Goal: Complete application form

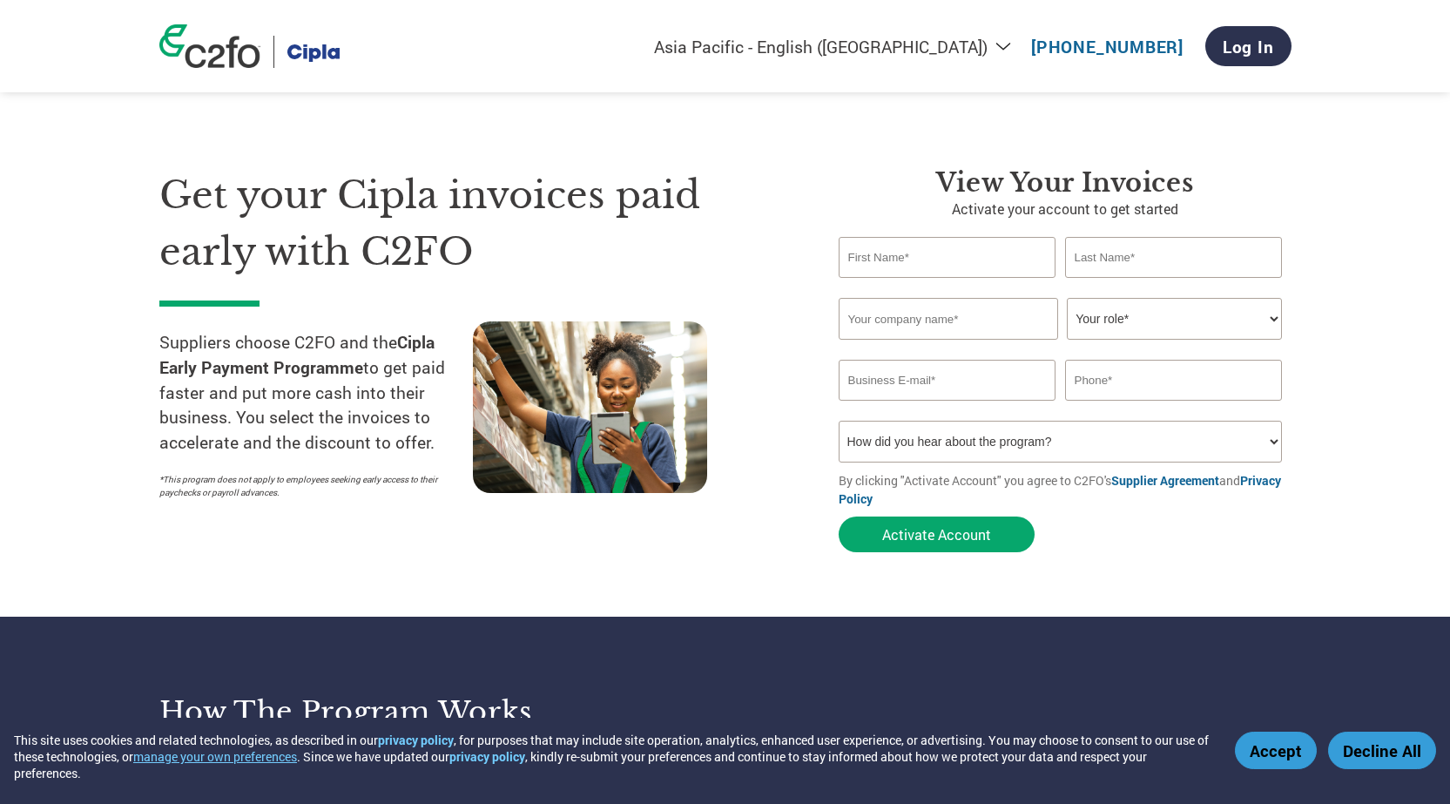
select select "en-IN"
click at [1272, 323] on select "Your role* CFO Controller Credit Manager Finance Director Treasurer CEO Preside…" at bounding box center [1174, 319] width 215 height 42
select select "OFFICE_MANAGER"
click at [1067, 298] on select "Your role* CFO Controller Credit Manager Finance Director Treasurer CEO Preside…" at bounding box center [1174, 319] width 215 height 42
click at [941, 385] on input "email" at bounding box center [947, 380] width 218 height 41
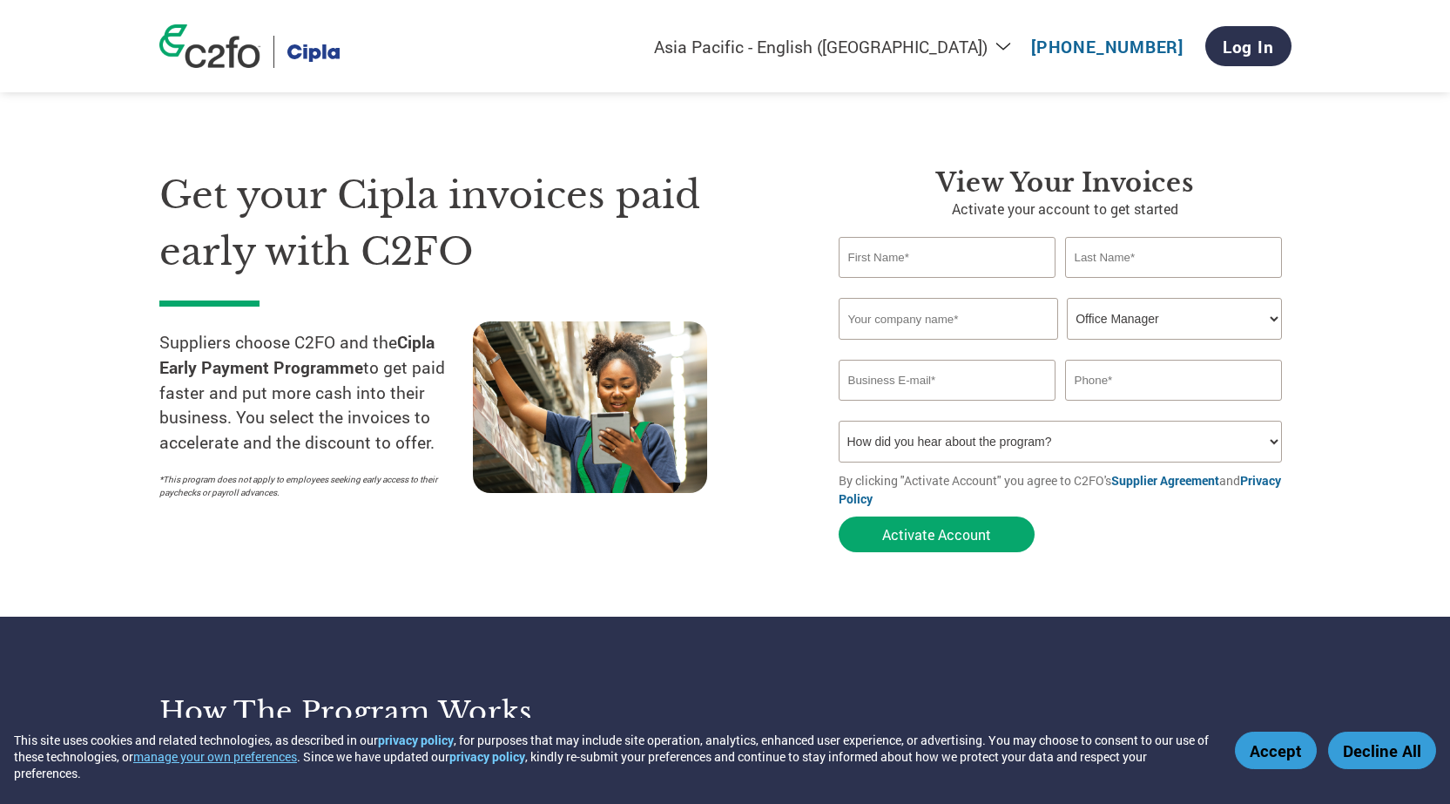
click at [883, 258] on input "text" at bounding box center [947, 257] width 218 height 41
type input "ashish"
click at [890, 324] on input "text" at bounding box center [947, 319] width 219 height 42
type input "Ashish scientific manfacturer"
click at [914, 387] on input "email" at bounding box center [947, 380] width 218 height 41
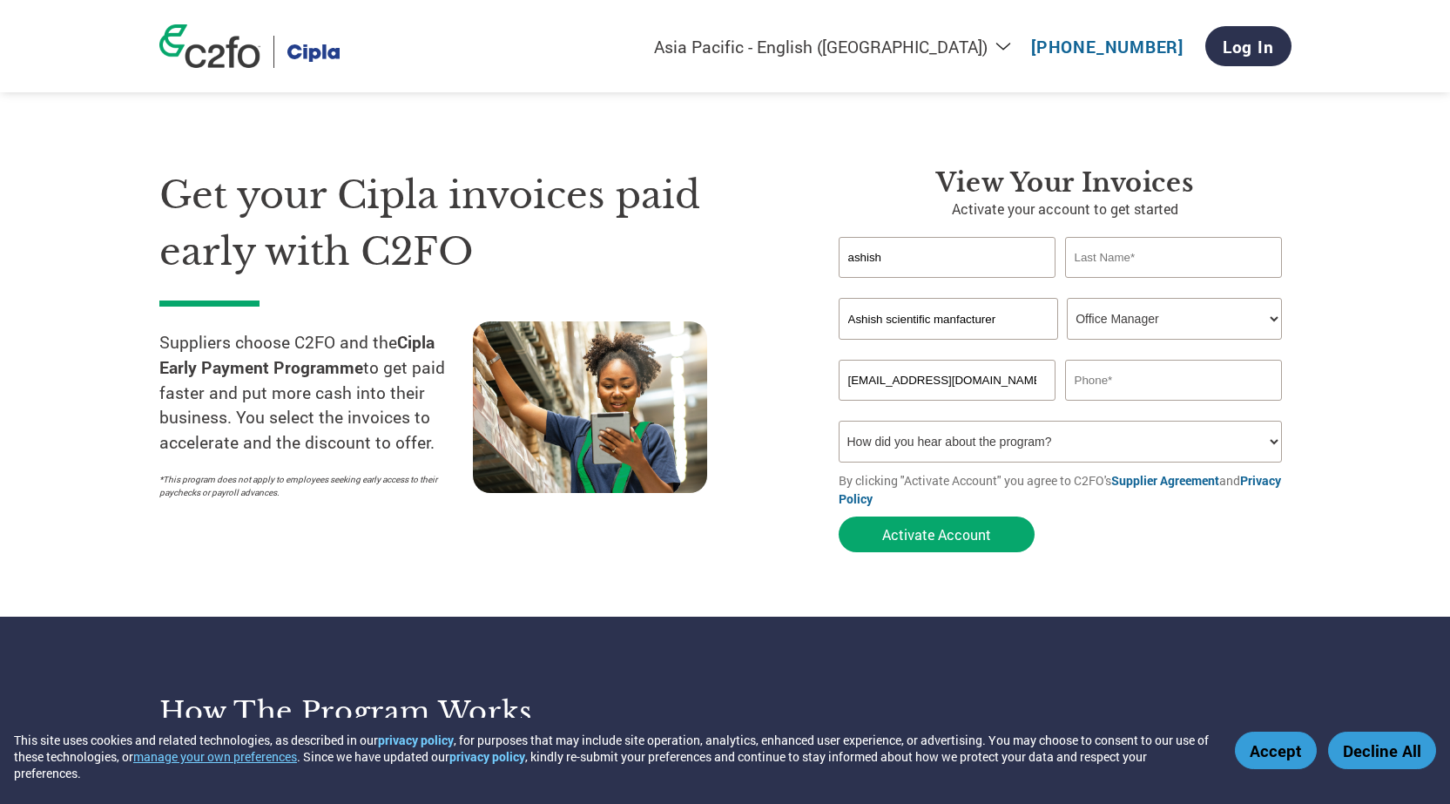
type input "[EMAIL_ADDRESS][DOMAIN_NAME]"
click at [1276, 445] on select "How did you hear about the program? Received a letter Email Social Media Online…" at bounding box center [1060, 442] width 444 height 42
select select "Email"
click at [838, 421] on select "How did you hear about the program? Received a letter Email Social Media Online…" at bounding box center [1060, 442] width 444 height 42
click at [1138, 275] on input "text" at bounding box center [1174, 257] width 218 height 41
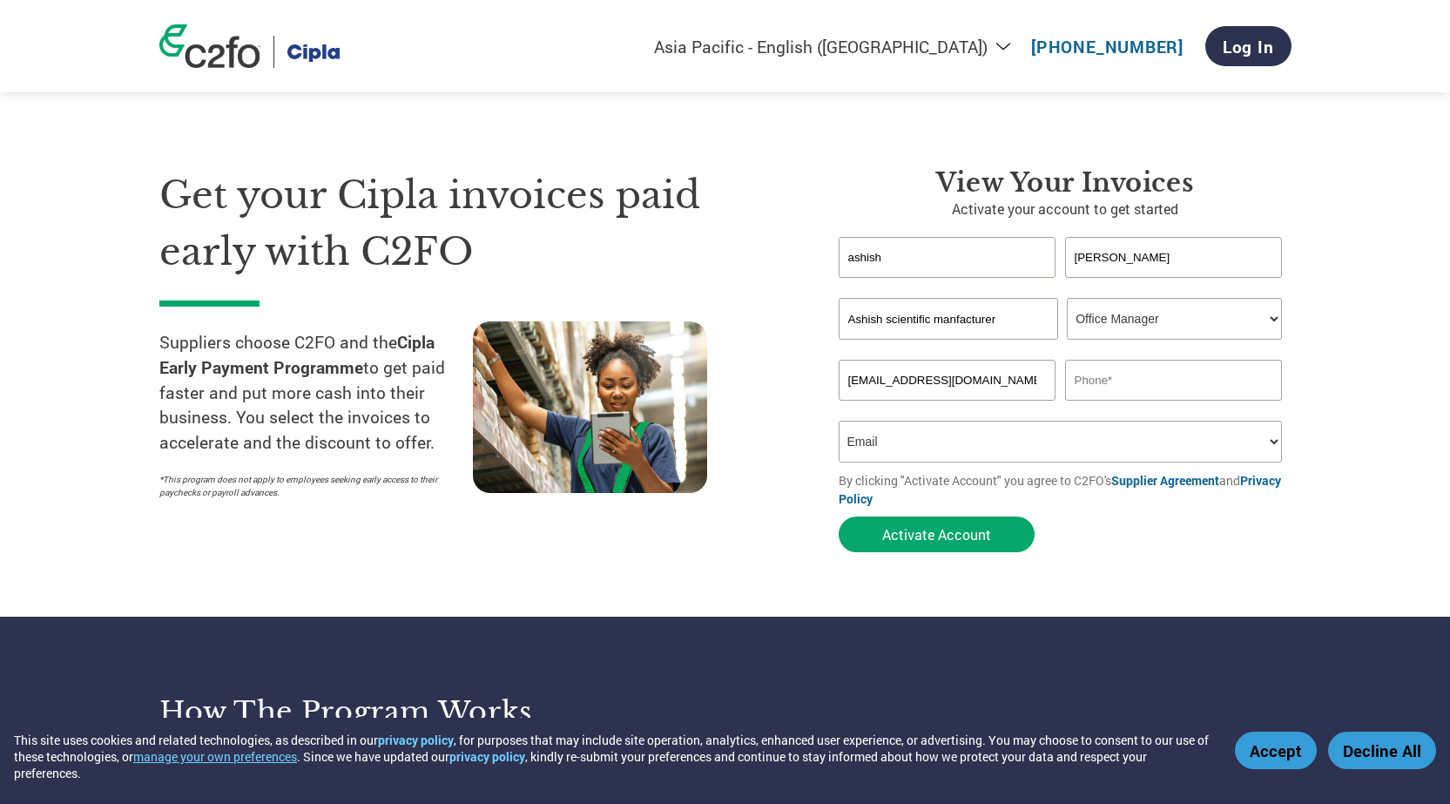
type input "[PERSON_NAME]"
click at [1273, 446] on select "How did you hear about the program? Received a letter Email Social Media Online…" at bounding box center [1060, 442] width 444 height 42
click at [838, 421] on select "How did you hear about the program? Received a letter Email Social Media Online…" at bounding box center [1060, 442] width 444 height 42
click at [942, 539] on button "Activate Account" at bounding box center [936, 534] width 196 height 36
click at [945, 536] on button "Activate Account" at bounding box center [936, 534] width 196 height 36
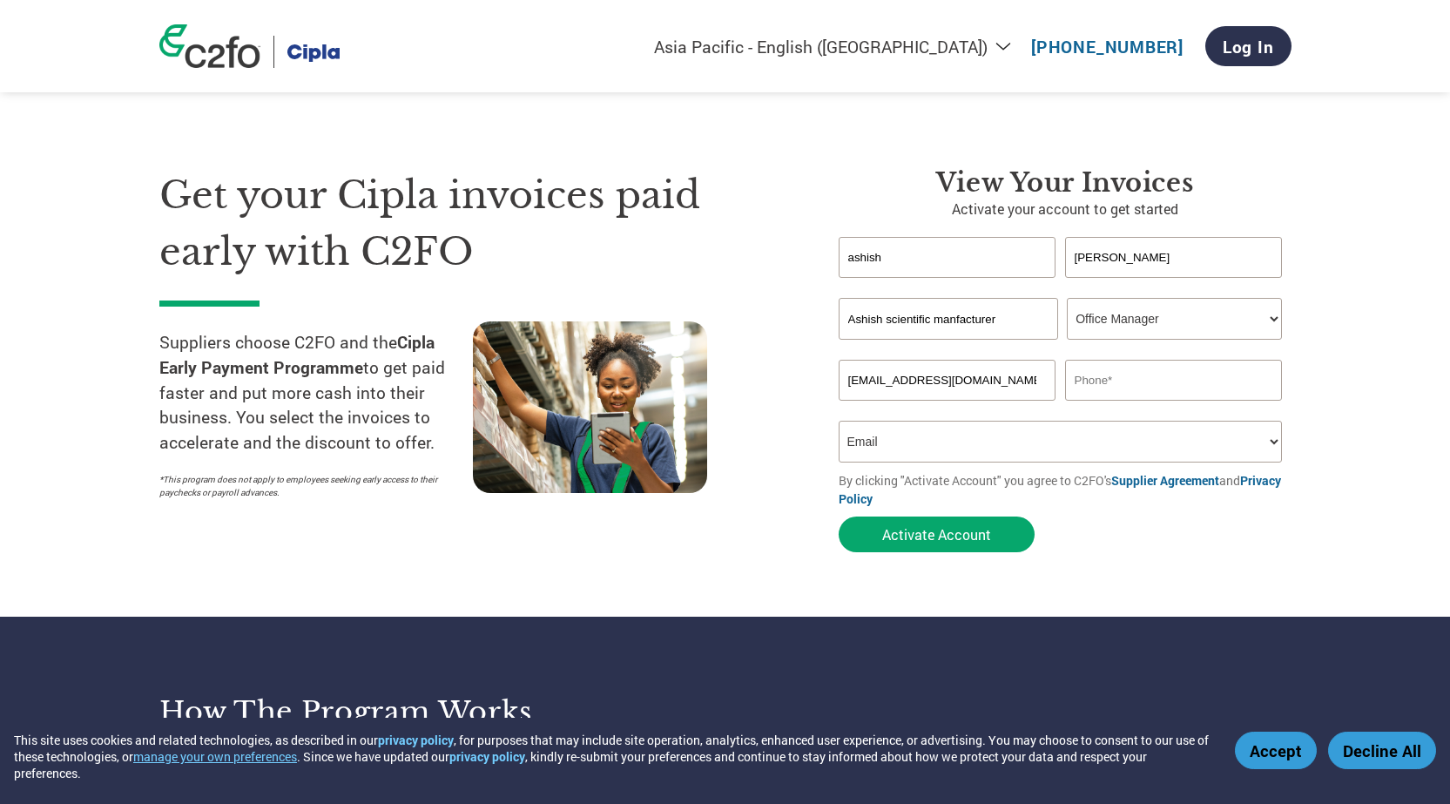
click at [1116, 379] on input "text" at bounding box center [1174, 380] width 218 height 41
type input "9326877439"
click at [901, 532] on button "Activate Account" at bounding box center [936, 534] width 196 height 36
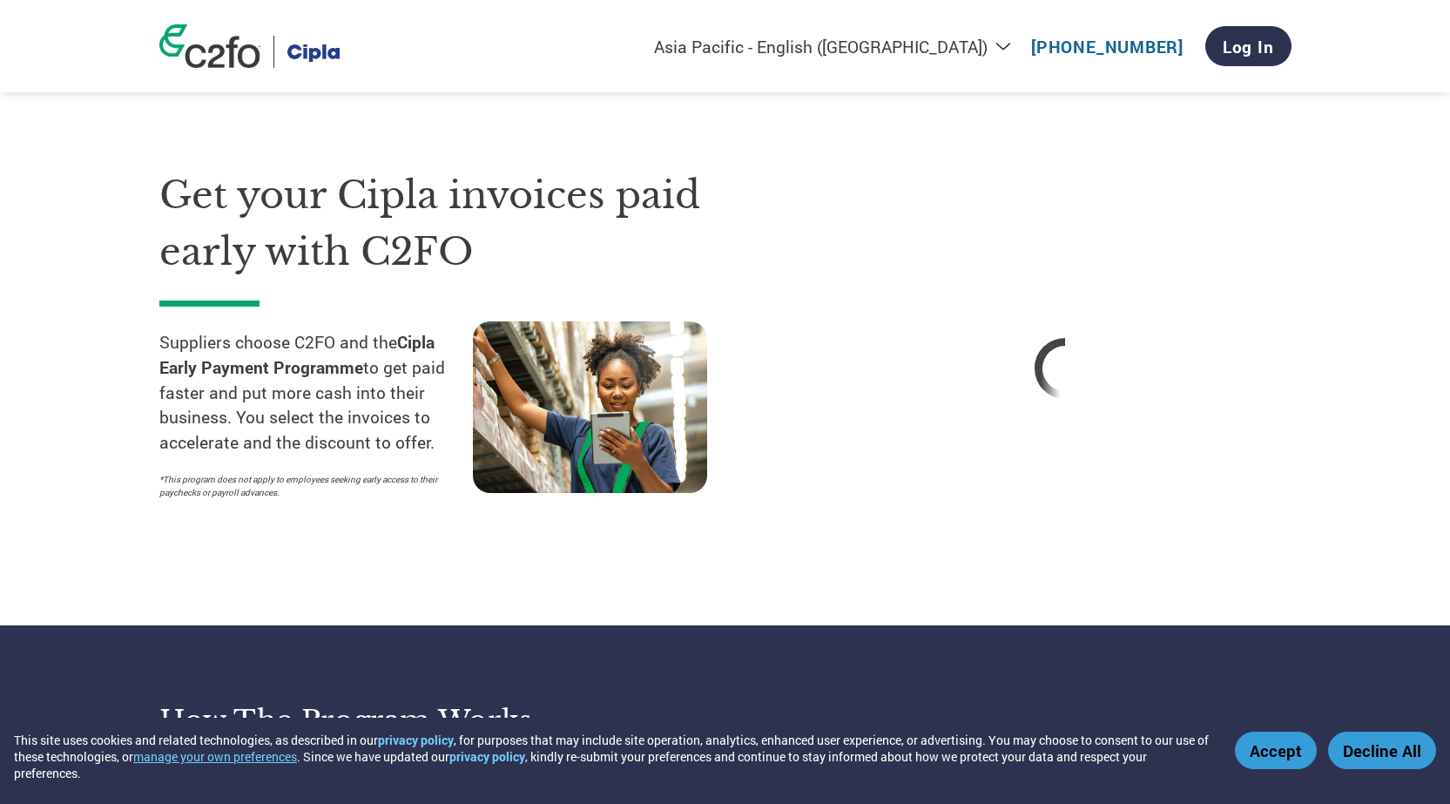
select select "en-IN"
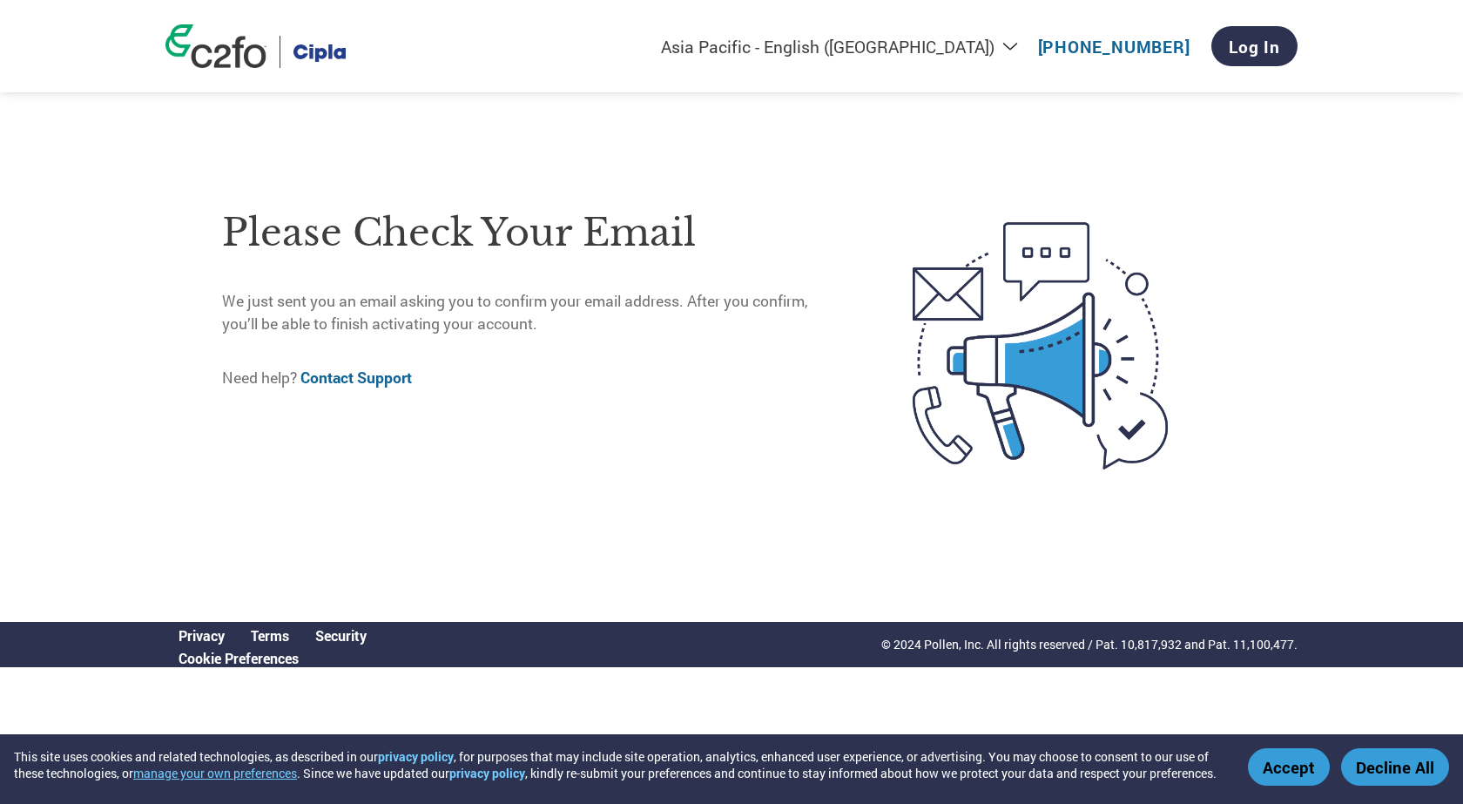
click at [375, 382] on link "Contact Support" at bounding box center [355, 377] width 111 height 20
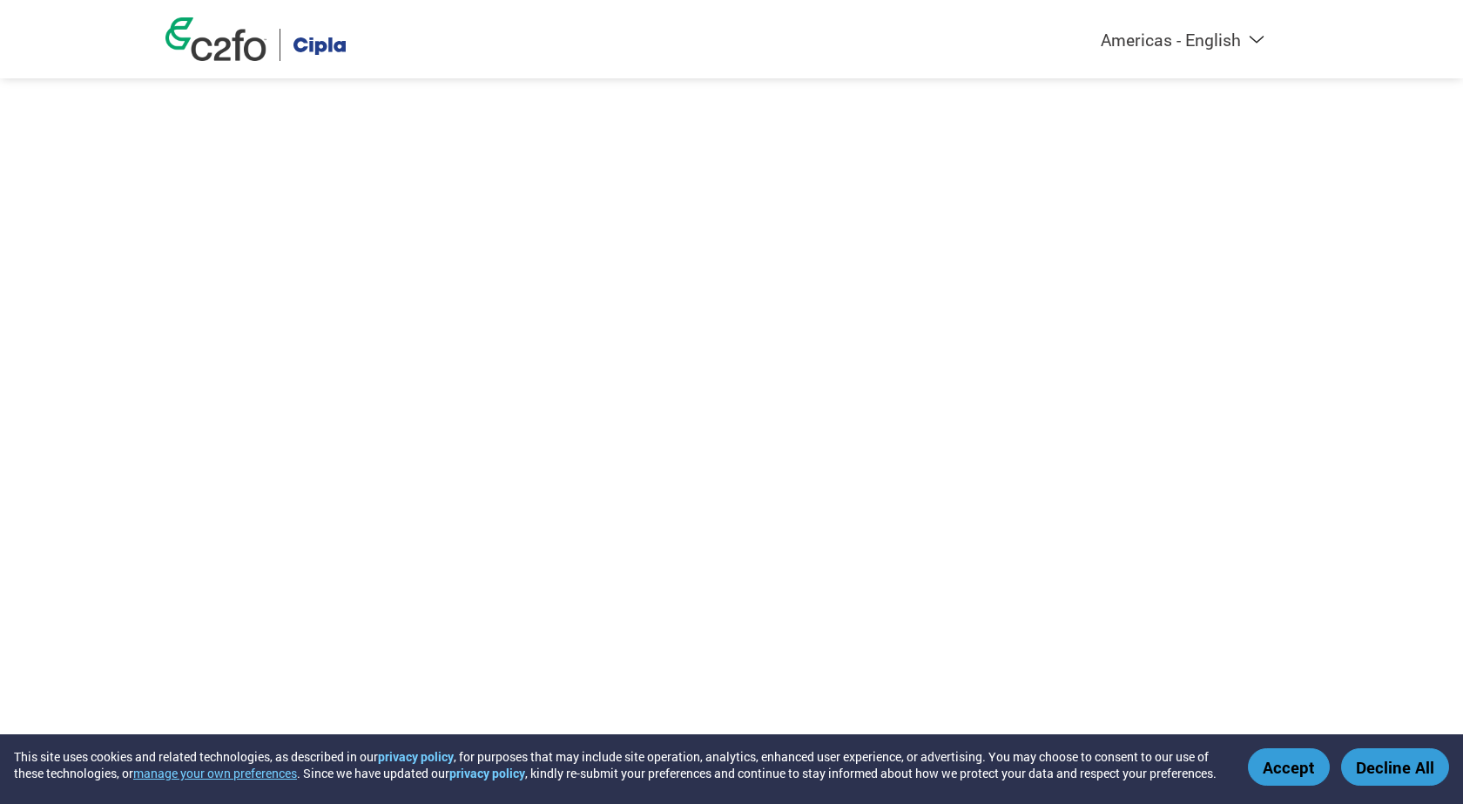
select select "en-IN"
